Goal: Task Accomplishment & Management: Complete application form

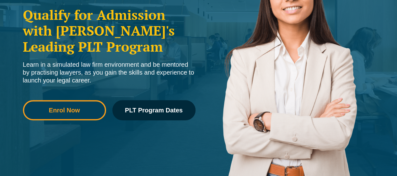
click at [85, 108] on span "Enrol Now" at bounding box center [64, 110] width 74 height 6
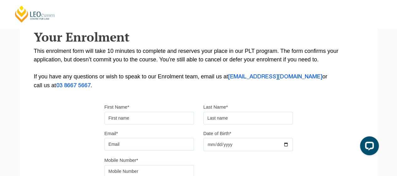
scroll to position [126, 0]
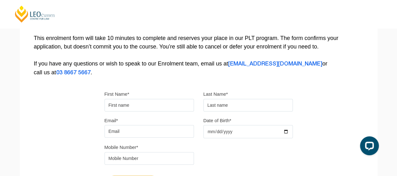
click at [148, 106] on input "First Name*" at bounding box center [150, 105] width 90 height 13
type input "Liangyu"
type input "Yang"
type input "kuchenyoung@gmail.com"
type input "0430613568"
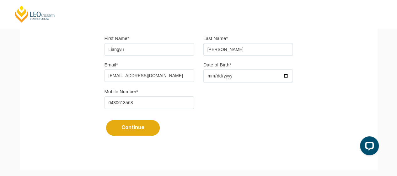
scroll to position [188, 0]
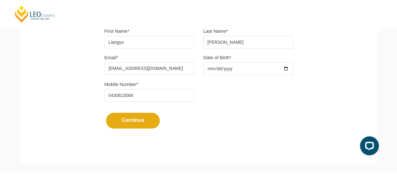
click at [223, 70] on input "Date of Birth*" at bounding box center [249, 68] width 90 height 13
click at [268, 72] on input "Date of Birth*" at bounding box center [249, 68] width 90 height 13
click at [284, 69] on input "Date of Birth*" at bounding box center [249, 68] width 90 height 13
type input "1994-04-09"
click at [135, 124] on button "Continue" at bounding box center [133, 120] width 54 height 16
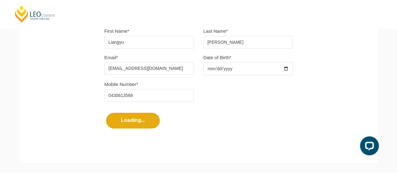
select select
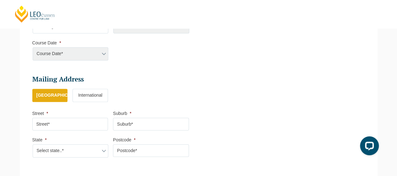
scroll to position [336, 0]
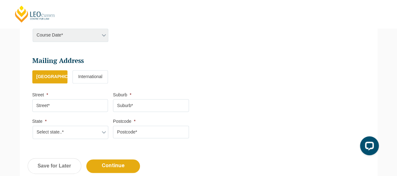
click at [97, 79] on label "International" at bounding box center [90, 76] width 35 height 13
click at [0, 0] on input "International" at bounding box center [0, 0] width 0 height 0
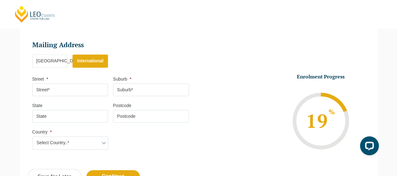
scroll to position [273, 0]
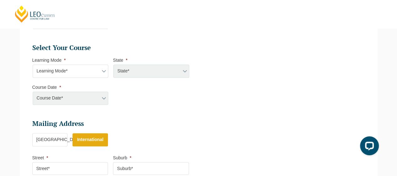
click at [139, 77] on div "State* ACT/NSW National (ACT/NSW, VIC, QLD, SA, WA) QLD SA VIC WA MAD GAD ABL" at bounding box center [151, 70] width 76 height 13
click at [75, 105] on div "Course Date* Maddocks 2024 December 2023 (04-12-2023 to 17-05-2024) May 2023 (2…" at bounding box center [70, 97] width 76 height 13
click at [83, 74] on select "Learning Mode* Online Full Time Learning Online Part Time Learning Blended Full…" at bounding box center [71, 70] width 76 height 13
select select "Onsite Full Time Learning"
click at [33, 67] on select "Learning Mode* Online Full Time Learning Online Part Time Learning Blended Full…" at bounding box center [71, 70] width 76 height 13
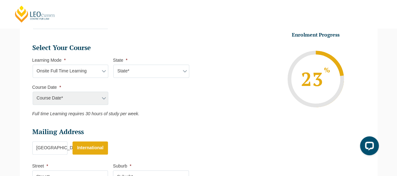
click at [131, 78] on select "State* VIC" at bounding box center [151, 70] width 76 height 13
select select "VIC"
click at [113, 67] on select "State* VIC" at bounding box center [151, 70] width 76 height 13
click at [89, 99] on select "Course Date* January 2026 (27-Jan-2026 to 12-Jun-2026) August 2026 (03-Aug-2026…" at bounding box center [71, 97] width 76 height 13
select select "August 2026 (03-Aug-2026 to 18-Dec-2026)"
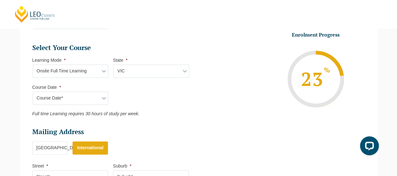
click at [33, 94] on select "Course Date* January 2026 (27-Jan-2026 to 12-Jun-2026) August 2026 (03-Aug-2026…" at bounding box center [71, 97] width 76 height 13
type input "Intake 08 August 2026 FT"
type input "Practical Legal Training (VIC)"
select select "VIC PLT (AUG) 2026 Full Time Onsite"
click at [100, 100] on select "Course Date* January 2026 (27-Jan-2026 to 12-Jun-2026) August 2026 (03-Aug-2026…" at bounding box center [71, 97] width 76 height 13
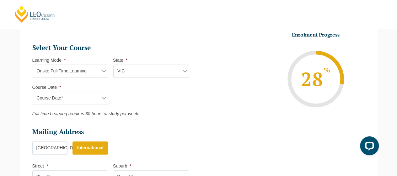
select select "January 2026 (27-Jan-2026 to 12-Jun-2026)"
click at [33, 94] on select "Course Date* January 2026 (27-Jan-2026 to 12-Jun-2026) August 2026 (03-Aug-2026…" at bounding box center [71, 97] width 76 height 13
type input "Intake 01 January 2026 FT"
select select "VIC PLT (JAN) 2026 Full Time Onsite"
click at [93, 101] on select "Course Date* January 2026 (27-Jan-2026 to 12-Jun-2026) August 2026 (03-Aug-2026…" at bounding box center [71, 97] width 76 height 13
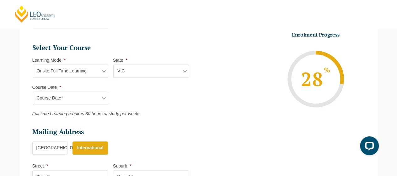
select select "August 2026 (03-Aug-2026 to 18-Dec-2026)"
click at [33, 94] on select "Course Date* January 2026 (27-Jan-2026 to 12-Jun-2026) August 2026 (03-Aug-2026…" at bounding box center [71, 97] width 76 height 13
type input "Intake 08 August 2026 FT"
select select "VIC PLT (AUG) 2026 Full Time Onsite"
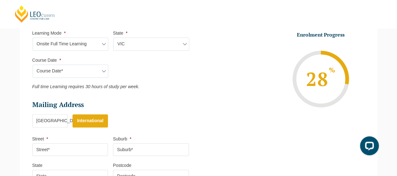
scroll to position [336, 0]
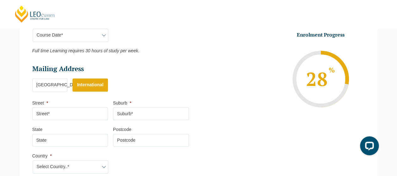
click at [57, 89] on label "Australia" at bounding box center [49, 84] width 35 height 13
click at [0, 0] on input "Australia" at bounding box center [0, 0] width 0 height 0
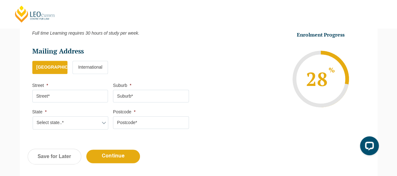
scroll to position [367, 0]
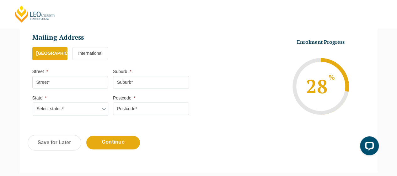
click at [74, 86] on input "Street *" at bounding box center [70, 82] width 76 height 13
type input "Room 410"
type input "Carlton"
select select "VIC"
type input "3053"
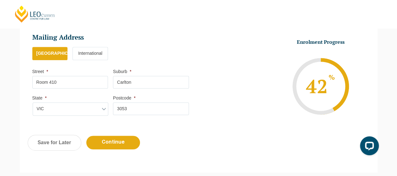
click at [65, 85] on input "Room 410" at bounding box center [70, 82] width 76 height 13
type input "22 Orr Street"
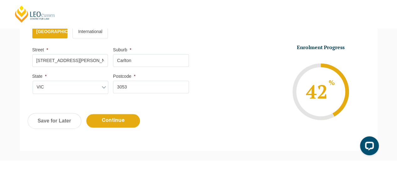
scroll to position [399, 0]
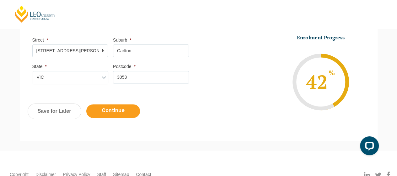
click at [128, 115] on input "Continue" at bounding box center [113, 111] width 54 height 14
select select "Onsite Full Time Learning"
select select "VIC"
select select
select select "August 2026 (03-Aug-2026 to 18-Dec-2026)"
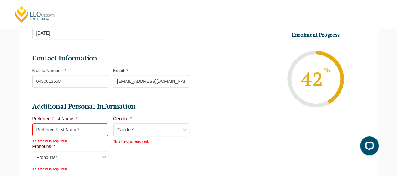
scroll to position [183, 0]
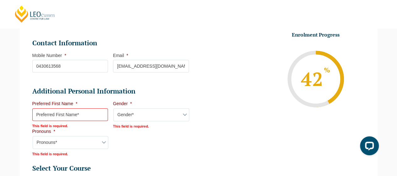
click at [76, 117] on input "Preferred First Name *" at bounding box center [70, 114] width 76 height 13
type input "Conrad"
click at [138, 115] on select "Gender* Male Female Nonbinary Intersex Prefer not to disclose Other" at bounding box center [151, 114] width 76 height 13
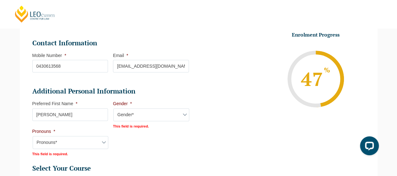
select select "Male"
click at [113, 111] on select "Gender* Male Female Nonbinary Intersex Prefer not to disclose Other" at bounding box center [151, 114] width 76 height 13
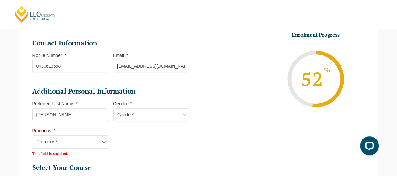
scroll to position [214, 0]
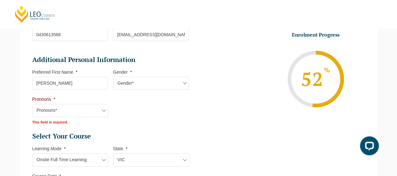
click at [109, 111] on select "Pronouns* She/Her/Hers He/Him/His They/Them/Theirs Other Prefer not to disclose" at bounding box center [71, 110] width 76 height 13
select select "He/Him/His"
click at [109, 106] on select "Pronouns* She/Her/Hers He/Him/His They/Them/Theirs Other Prefer not to disclose" at bounding box center [71, 110] width 76 height 13
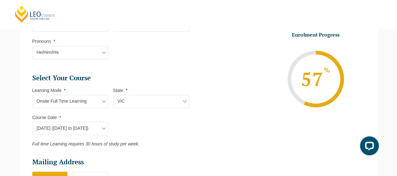
scroll to position [277, 0]
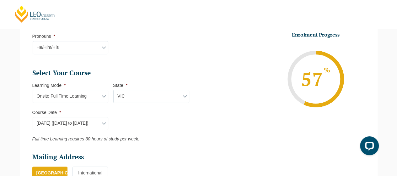
click at [89, 100] on select "Learning Mode* Online Full Time Learning Online Part Time Learning Blended Full…" at bounding box center [71, 96] width 76 height 13
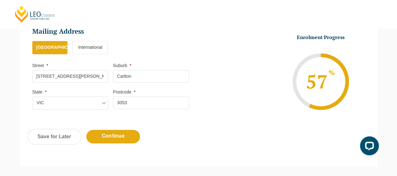
scroll to position [403, 0]
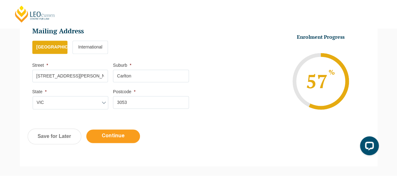
click at [106, 137] on input "Continue" at bounding box center [113, 136] width 54 height 14
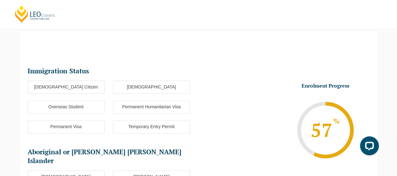
scroll to position [54, 0]
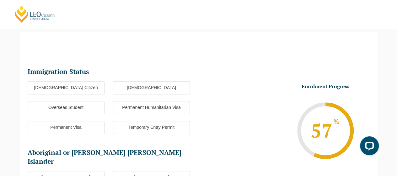
click at [85, 108] on label "Overseas Student" at bounding box center [66, 107] width 77 height 13
click at [0, 0] on input "Overseas Student" at bounding box center [0, 0] width 0 height 0
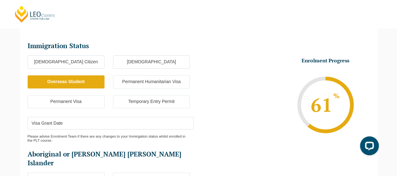
scroll to position [85, 0]
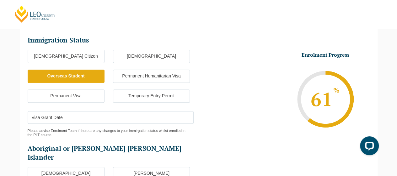
click at [94, 119] on input "Visa Grant Date" at bounding box center [111, 117] width 166 height 13
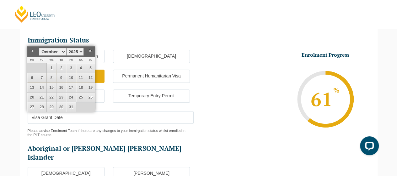
click at [77, 51] on select "1925 1926 1927 1928 1929 1930 1931 1932 1933 1934 1935 1936 1937 1938 1939 1940…" at bounding box center [75, 52] width 18 height 8
click at [55, 50] on select "January February March April May June July August September October November De…" at bounding box center [52, 52] width 27 height 8
click at [32, 87] on link "15" at bounding box center [31, 87] width 9 height 9
type input "15-03-2027"
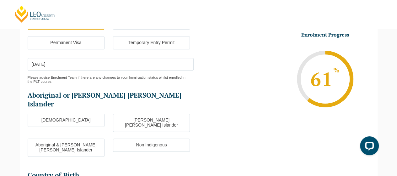
scroll to position [148, 0]
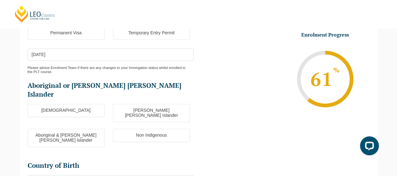
click at [153, 128] on label "Non Indigenous" at bounding box center [151, 134] width 77 height 13
click at [0, 0] on input "Non Indigenous" at bounding box center [0, 0] width 0 height 0
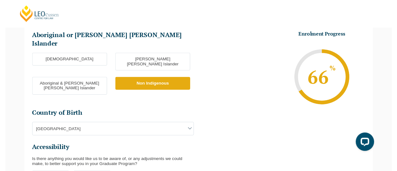
scroll to position [211, 0]
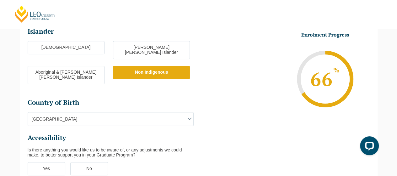
click at [105, 112] on span "Australia" at bounding box center [111, 118] width 166 height 13
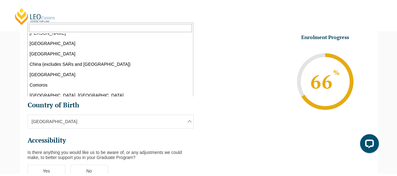
scroll to position [471, 0]
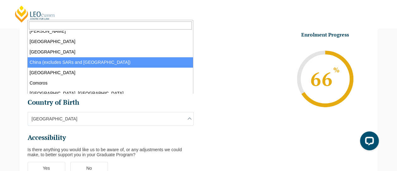
select select "China (excludes SARs and Taiwan) 6101"
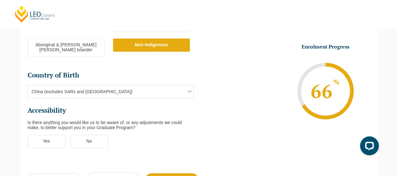
scroll to position [274, 0]
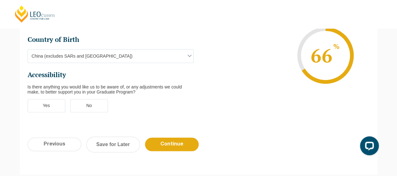
click at [97, 99] on label "No" at bounding box center [89, 105] width 38 height 13
click at [0, 0] on input "No" at bounding box center [0, 0] width 0 height 0
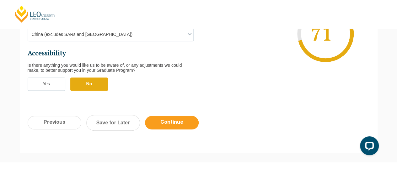
scroll to position [305, 0]
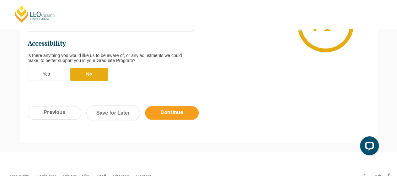
click at [176, 106] on input "Continue" at bounding box center [172, 113] width 54 height 14
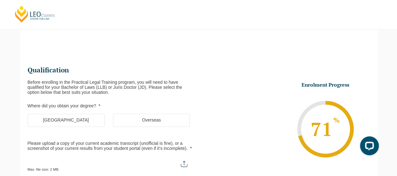
scroll to position [54, 0]
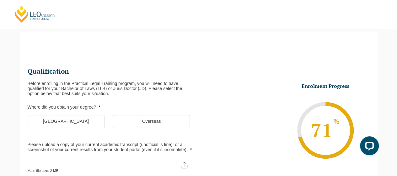
click at [91, 120] on label "Australia" at bounding box center [66, 121] width 77 height 13
click at [0, 0] on input "Australia" at bounding box center [0, 0] width 0 height 0
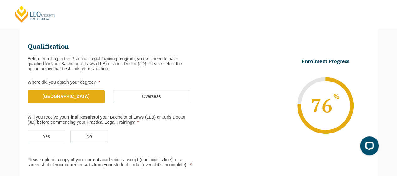
scroll to position [117, 0]
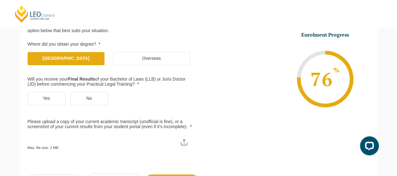
click at [56, 102] on label "Yes" at bounding box center [47, 98] width 38 height 13
click at [0, 0] on input "Yes" at bounding box center [0, 0] width 0 height 0
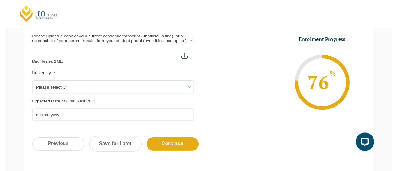
scroll to position [211, 0]
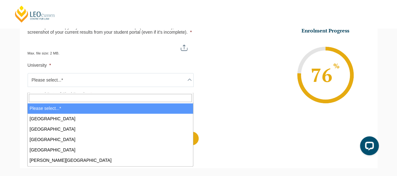
click at [101, 86] on span "Please select...*" at bounding box center [111, 79] width 166 height 13
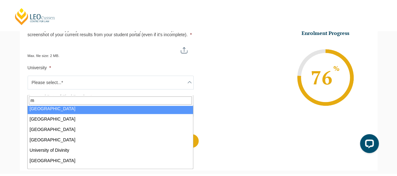
scroll to position [0, 0]
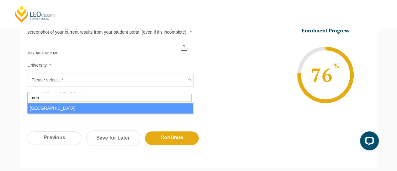
type input "mon"
select select "Monash University"
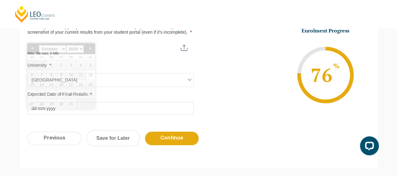
click at [90, 114] on input "Expected Date of Final Results *" at bounding box center [111, 108] width 166 height 13
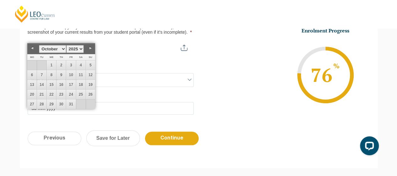
click at [80, 49] on select "1925 1926 1927 1928 1929 1930 1931 1932 1933 1934 1935 1936 1937 1938 1939 1940…" at bounding box center [75, 49] width 18 height 8
click at [62, 47] on select "January February March April May June July August September October November De…" at bounding box center [52, 49] width 27 height 8
click at [90, 106] on link "31" at bounding box center [90, 103] width 9 height 9
type input "31-05-2026"
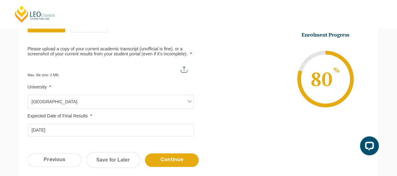
scroll to position [180, 0]
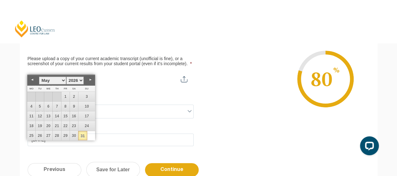
click at [245, 48] on li "Enrolment Progress 80 % Form Progress Download Course Guide enrolment@leocussen…" at bounding box center [284, 78] width 171 height 95
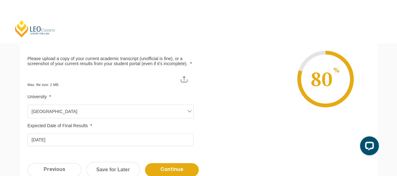
click at [182, 82] on input "Please upload a copy of your current academic transcript (unofficial is fine), …" at bounding box center [111, 76] width 166 height 11
click at [183, 82] on input "Please upload a copy of your current academic transcript (unofficial is fine), …" at bounding box center [111, 76] width 166 height 11
type input "C:\fakepath\Unofficial Transcript - Liangyu Yang - Oct 2025.pdf"
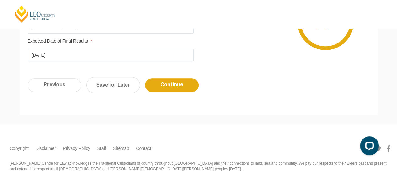
scroll to position [287, 0]
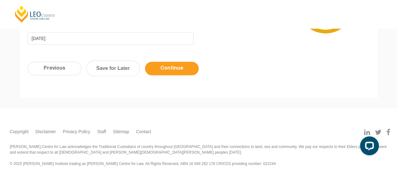
click at [170, 68] on input "Continue" at bounding box center [172, 69] width 54 height 14
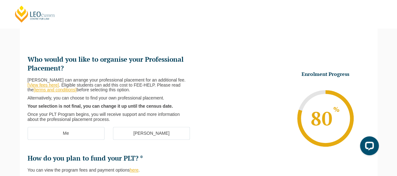
scroll to position [54, 0]
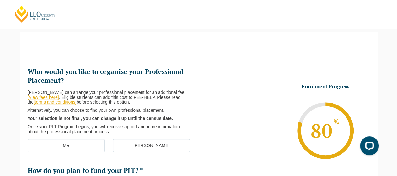
click at [150, 144] on label "[PERSON_NAME]" at bounding box center [151, 145] width 77 height 13
click at [0, 0] on input "[PERSON_NAME]" at bounding box center [0, 0] width 0 height 0
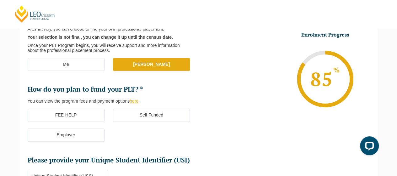
scroll to position [148, 0]
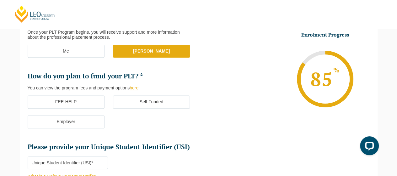
click at [155, 103] on label "Self Funded" at bounding box center [151, 101] width 77 height 13
click at [0, 0] on input "Self Funded" at bounding box center [0, 0] width 0 height 0
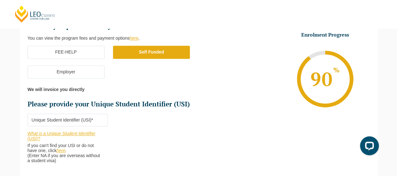
scroll to position [211, 0]
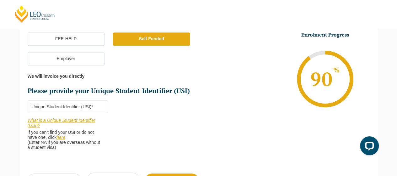
click at [70, 104] on input "Please provide your Unique Student Identifier (USI) *" at bounding box center [68, 106] width 81 height 13
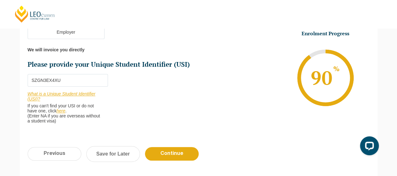
scroll to position [274, 0]
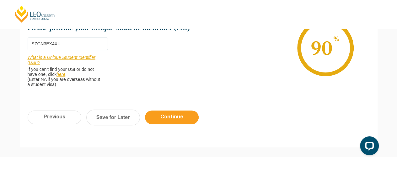
type input "SZGN3EX4XU"
click at [181, 118] on input "Continue" at bounding box center [172, 117] width 54 height 14
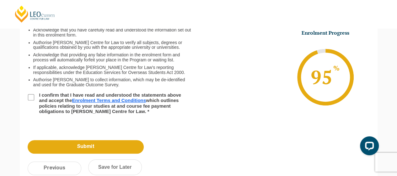
scroll to position [117, 0]
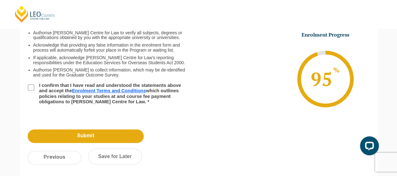
click at [29, 86] on input "I confirm that I have read and understood the statements above and accept the E…" at bounding box center [31, 87] width 6 height 6
checkbox input "true"
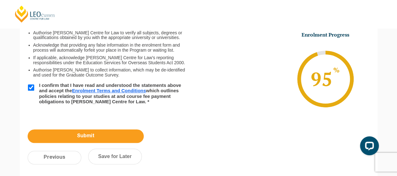
click at [84, 134] on input "Submit" at bounding box center [86, 136] width 116 height 14
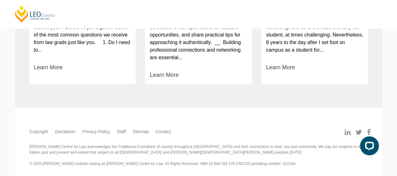
scroll to position [416, 0]
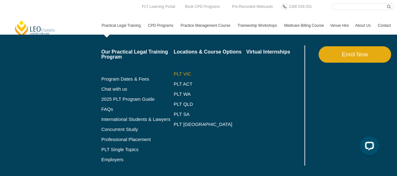
click at [183, 73] on link "PLT VIC" at bounding box center [210, 73] width 73 height 5
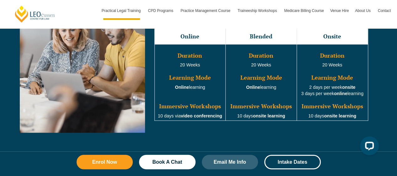
scroll to position [628, 0]
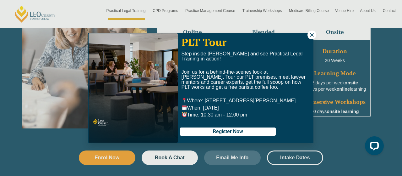
click at [311, 37] on button at bounding box center [311, 34] width 9 height 9
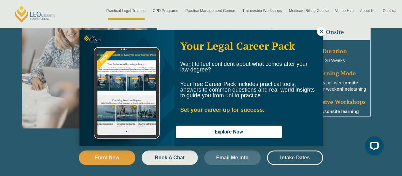
click at [318, 32] on button at bounding box center [321, 31] width 9 height 9
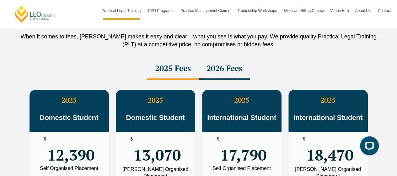
scroll to position [1122, 0]
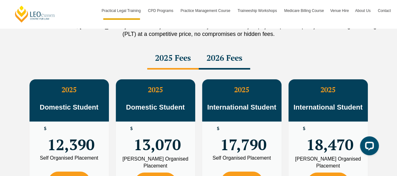
click at [229, 53] on div "2026 Fees" at bounding box center [225, 58] width 52 height 22
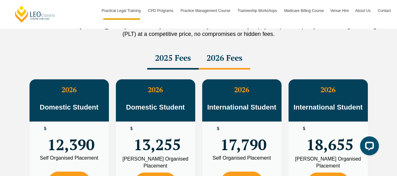
scroll to position [1154, 0]
